Goal: Find specific page/section: Find specific page/section

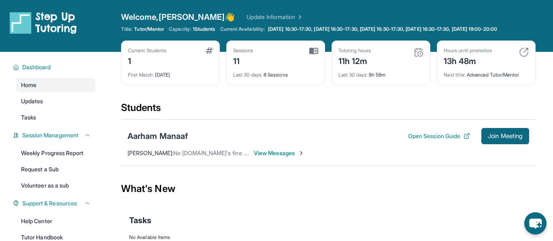
click at [312, 51] on img at bounding box center [313, 50] width 9 height 7
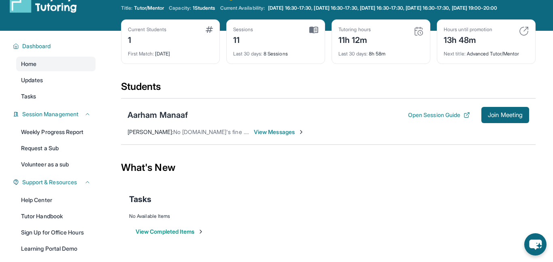
scroll to position [23, 0]
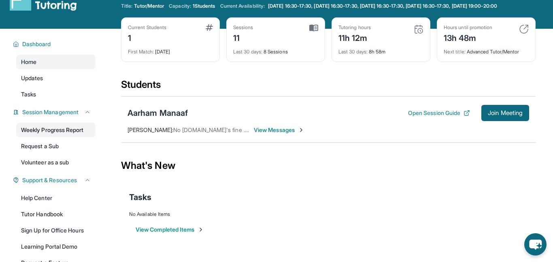
click at [63, 134] on link "Weekly Progress Report" at bounding box center [55, 130] width 79 height 15
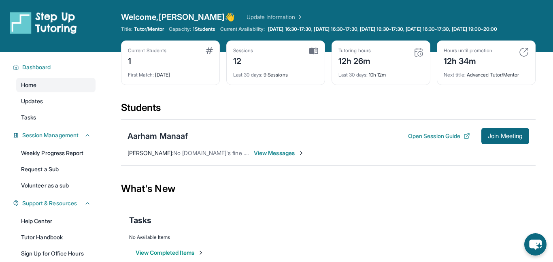
scroll to position [0, 0]
